Goal: Transaction & Acquisition: Purchase product/service

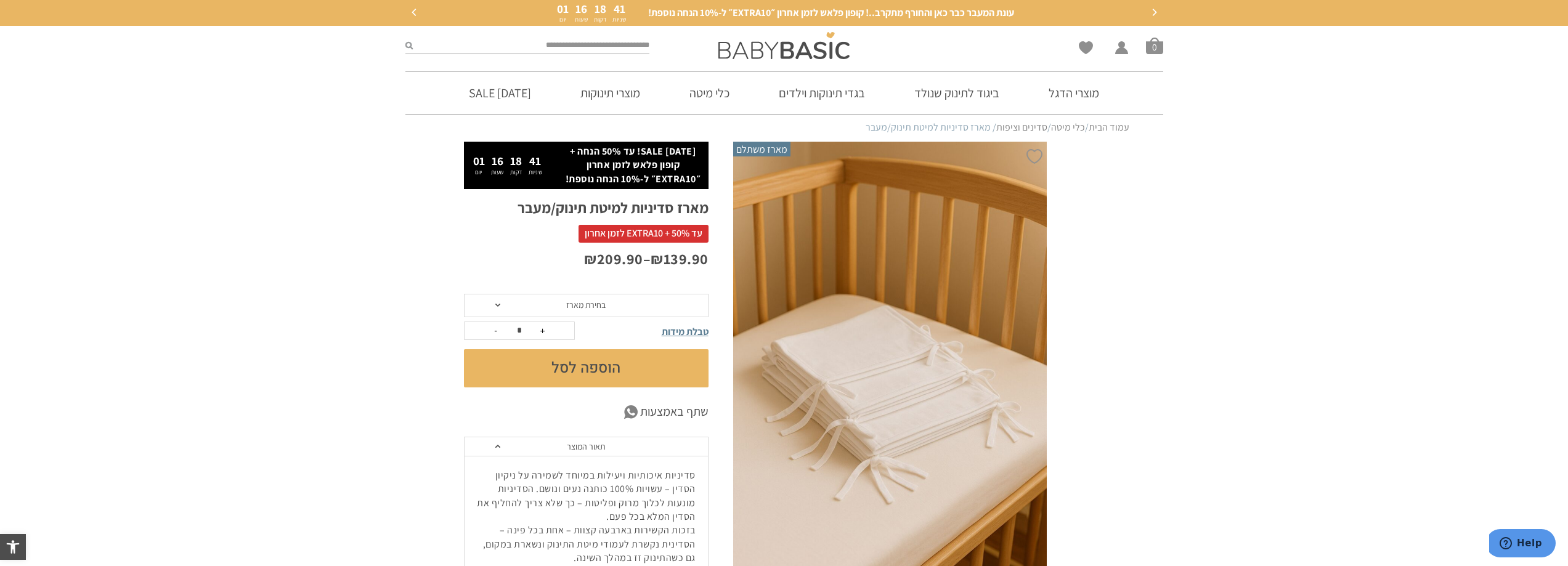
click at [661, 308] on span "בחירת מארז" at bounding box center [586, 305] width 244 height 23
click at [624, 335] on div "מארז 3 יחידות" at bounding box center [585, 334] width 244 height 10
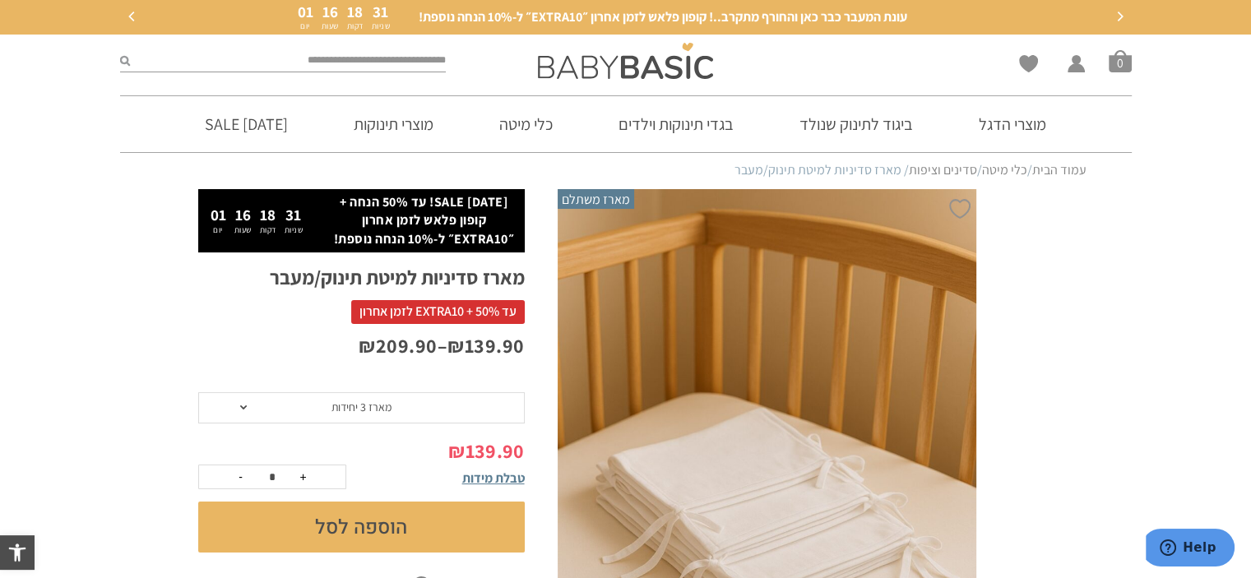
click at [408, 529] on button "הוספה לסל" at bounding box center [361, 527] width 326 height 51
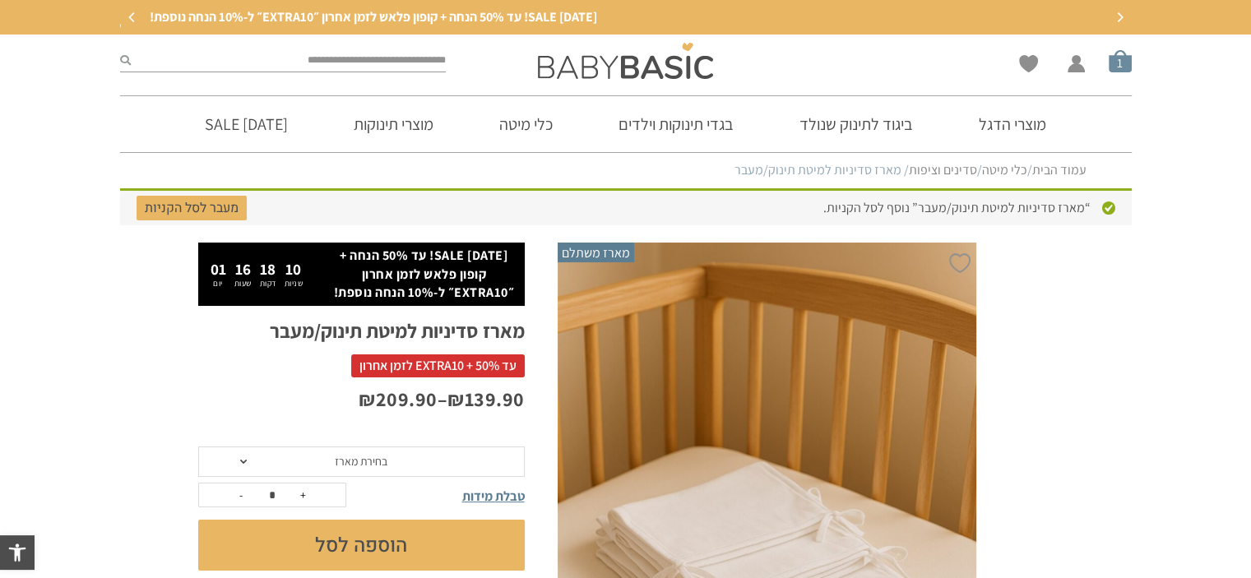
click at [1114, 68] on span "סל קניות" at bounding box center [1120, 60] width 23 height 23
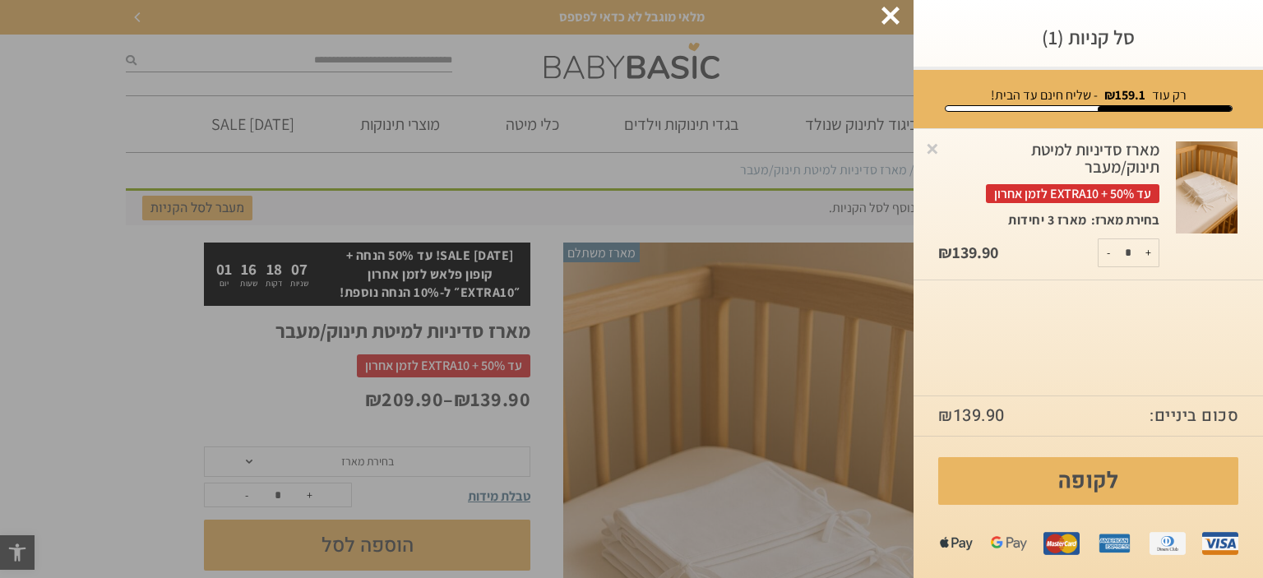
click at [895, 24] on div at bounding box center [891, 16] width 18 height 18
